Goal: Transaction & Acquisition: Purchase product/service

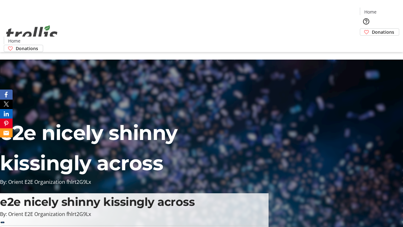
click at [372, 29] on span "Donations" at bounding box center [383, 32] width 22 height 7
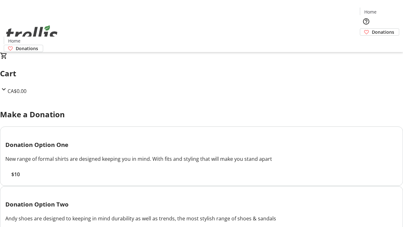
click at [20, 178] on span "$10" at bounding box center [15, 174] width 9 height 8
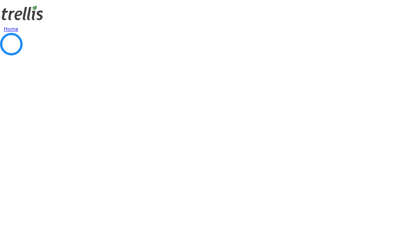
select select "CA"
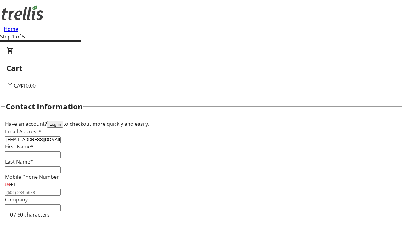
type input "[EMAIL_ADDRESS][DOMAIN_NAME]"
type input "[PERSON_NAME]"
type input "[STREET_ADDRESS][PERSON_NAME]"
type input "Kelowna"
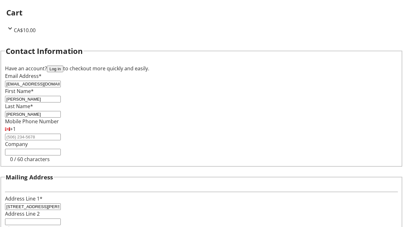
select select "BC"
type input "Kelowna"
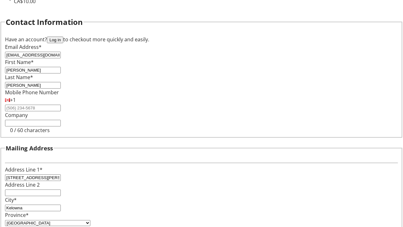
type input "V1Y 0C2"
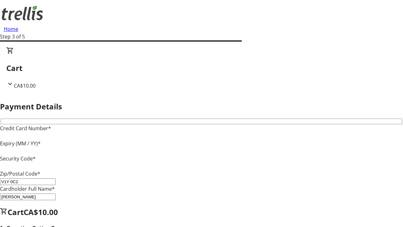
type input "V1Y 0C2"
